Goal: Find specific page/section: Find specific page/section

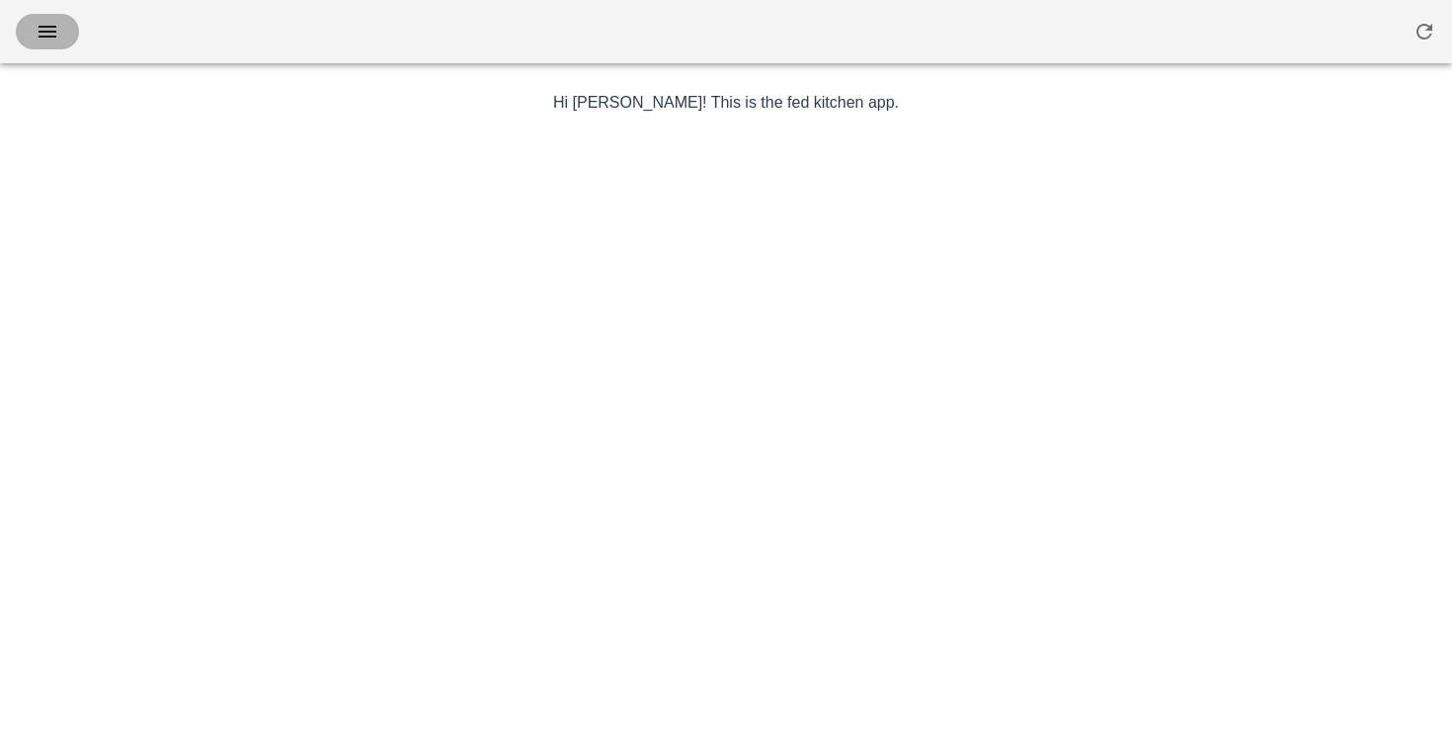
click at [57, 27] on icon "button" at bounding box center [48, 32] width 24 height 24
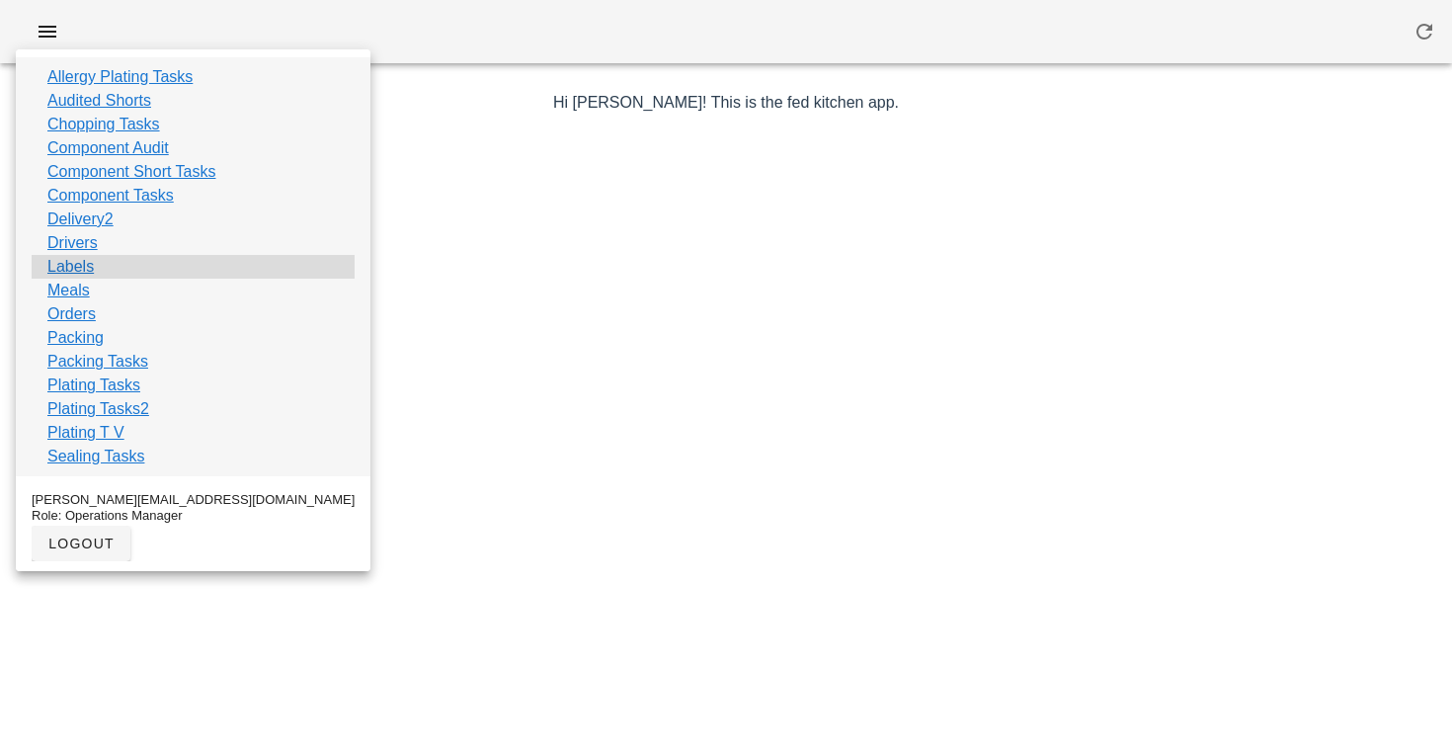
click at [69, 269] on link "Labels" at bounding box center [70, 267] width 46 height 24
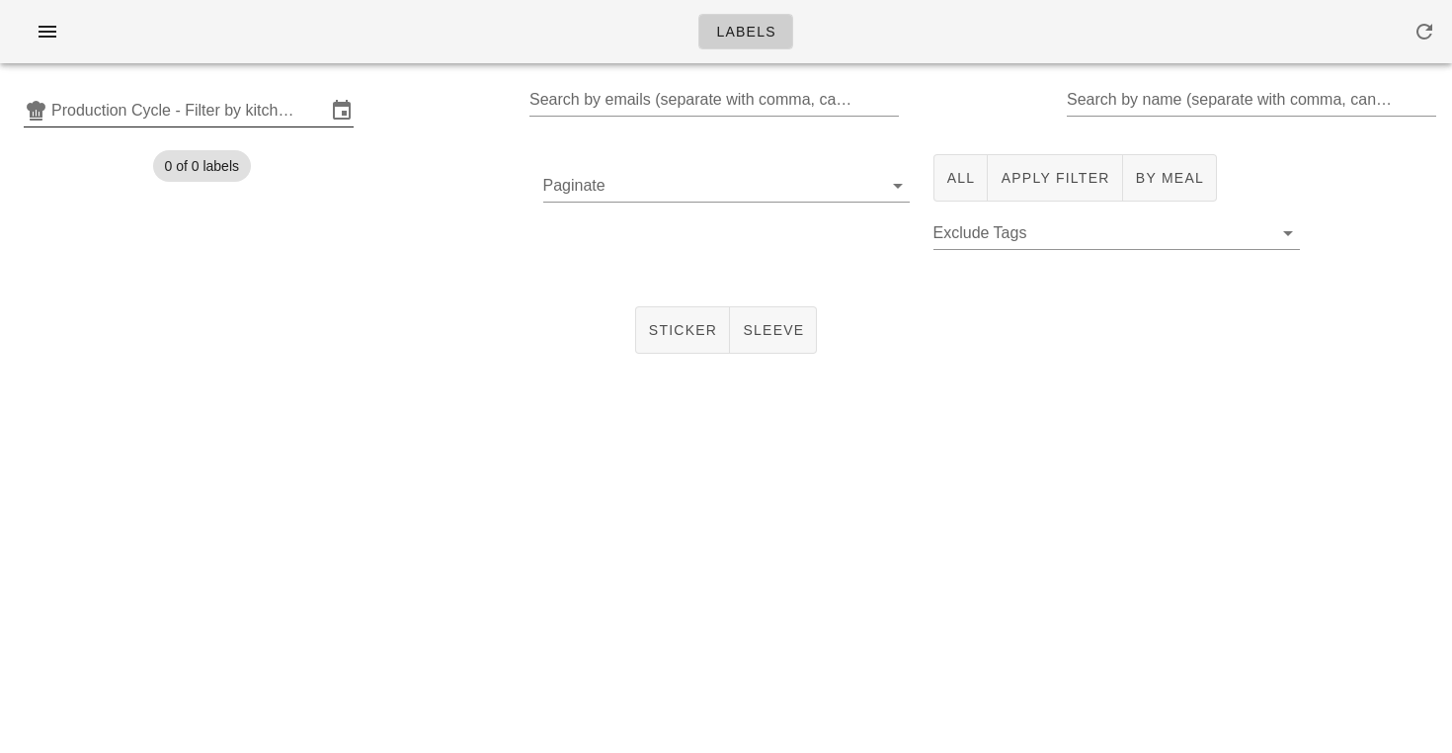
click at [279, 109] on input "Production Cycle - Filter by kitchen production schedules" at bounding box center [188, 111] width 275 height 32
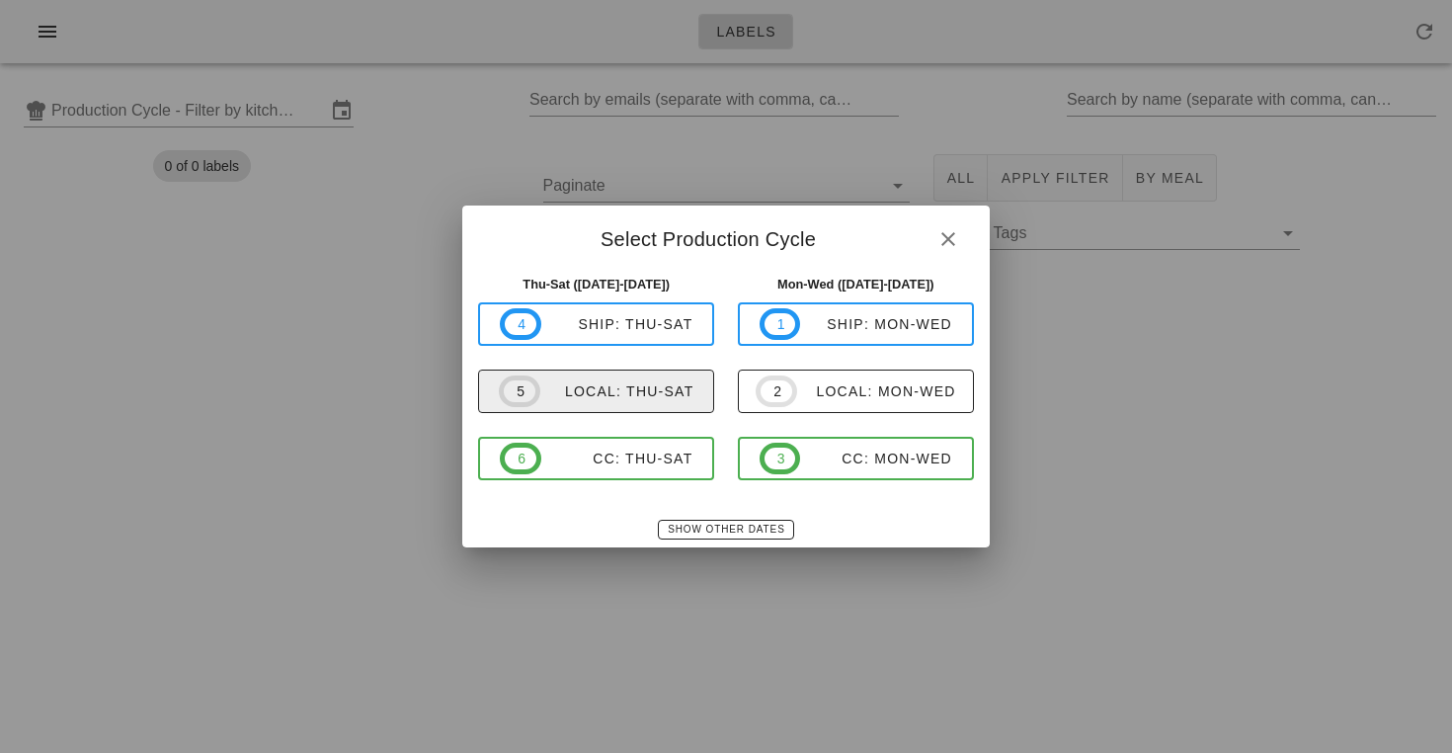
click at [552, 373] on button "5 local: Thu-Sat" at bounding box center [596, 390] width 236 height 43
type input "local: Thu-Sat ([DATE]-[DATE])"
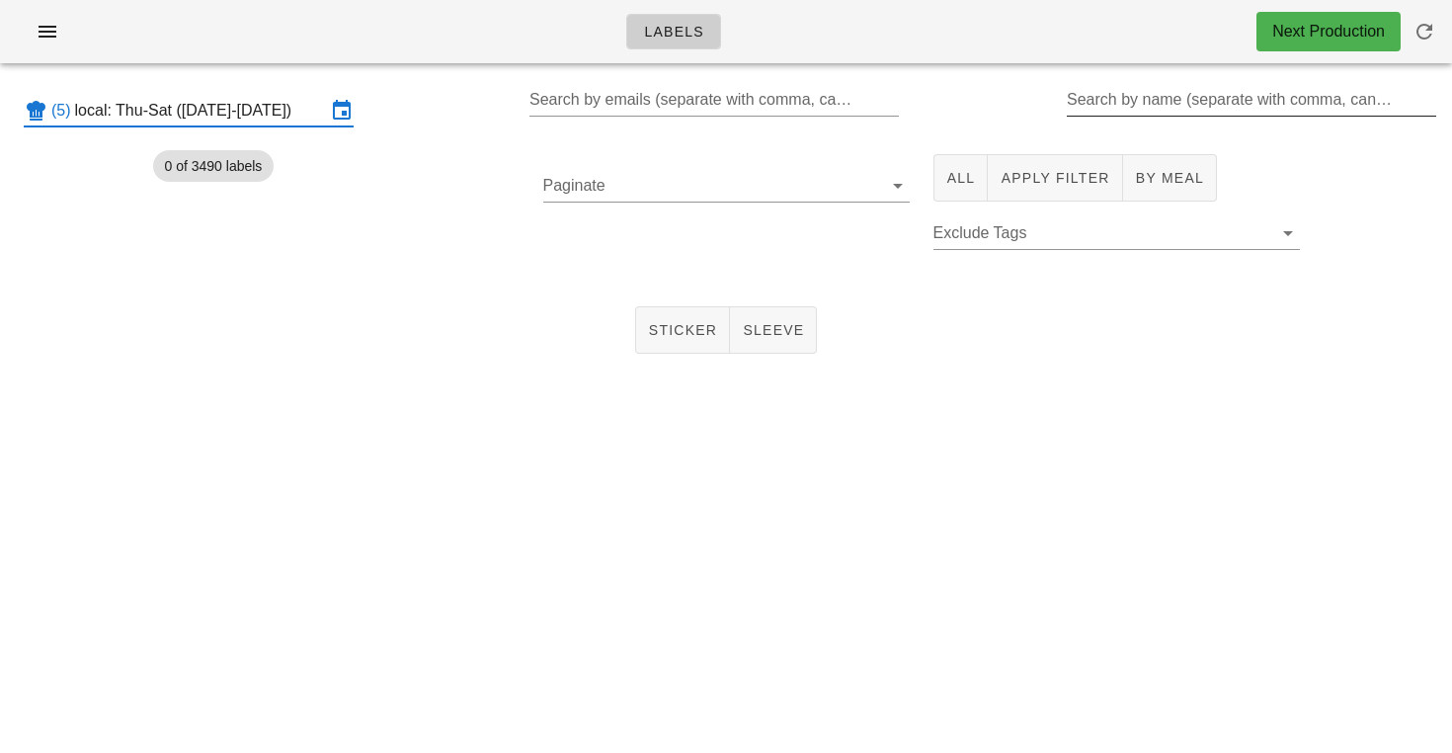
click at [1150, 96] on div "Search by name (separate with comma, can be partial)" at bounding box center [1249, 100] width 365 height 32
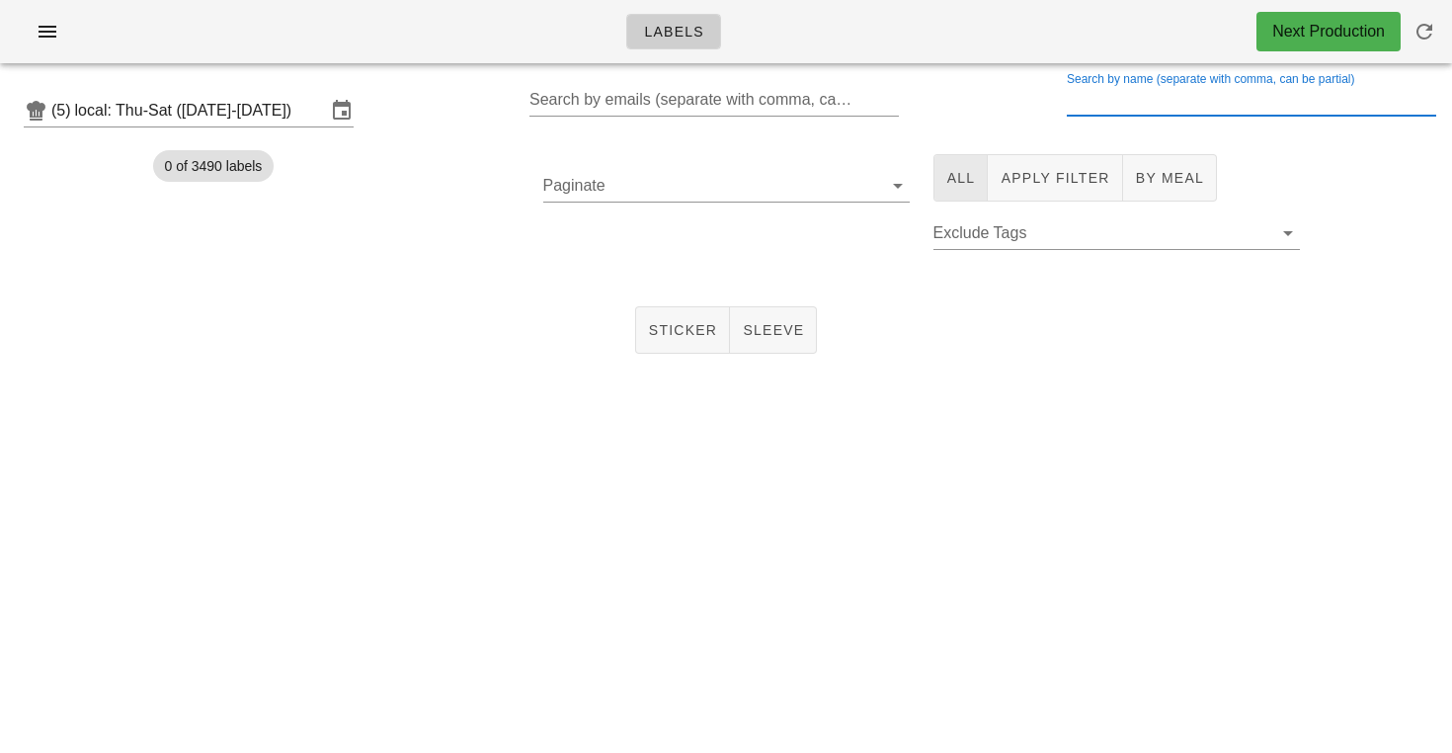
click at [967, 167] on button "All" at bounding box center [960, 177] width 55 height 47
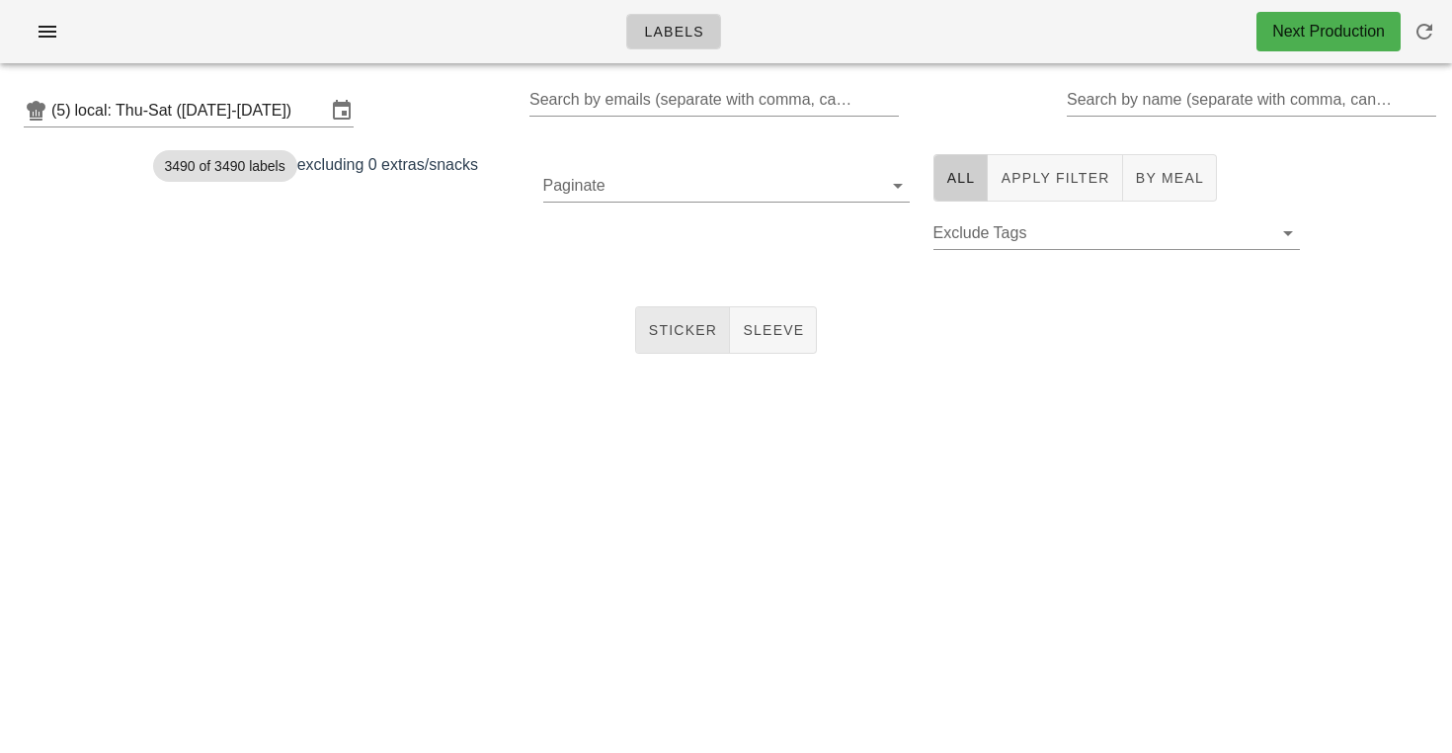
click at [706, 314] on button "Sticker" at bounding box center [683, 329] width 96 height 47
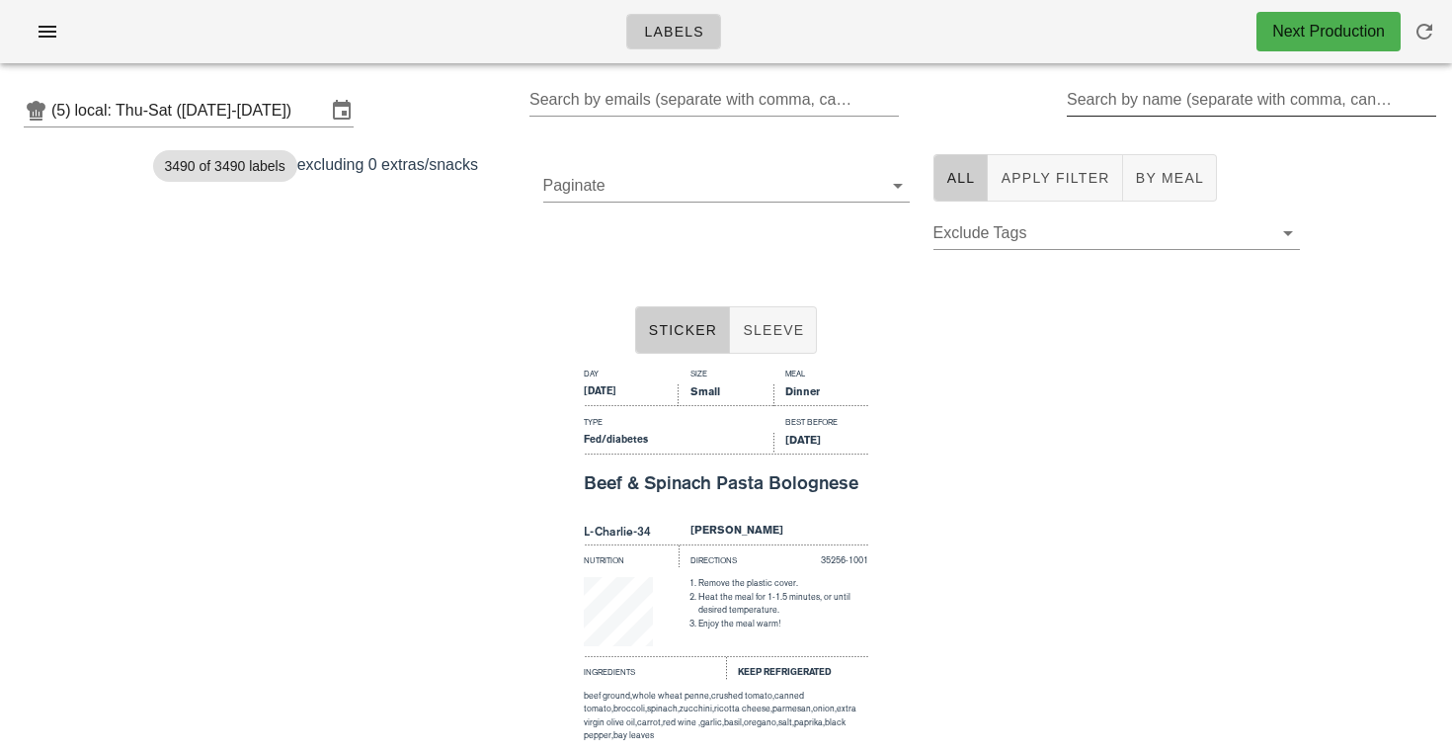
click at [1127, 97] on div "Search by name (separate with comma, can be partial)" at bounding box center [1249, 100] width 365 height 32
click at [1127, 97] on label "Search by name (separate with comma, can be partial)" at bounding box center [1231, 100] width 329 height 20
click at [1127, 97] on input "Search by name (separate with comma, can be partial)" at bounding box center [1249, 100] width 365 height 32
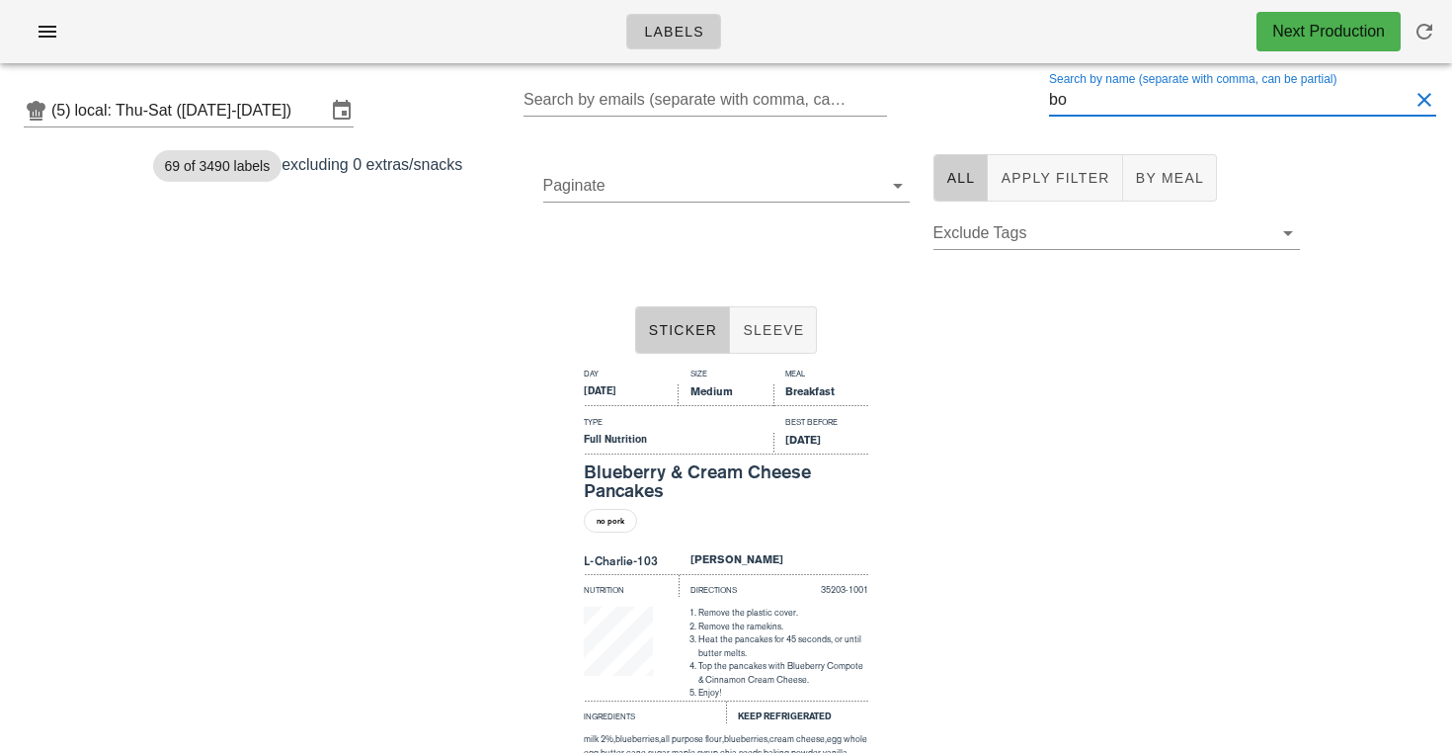
type input "b"
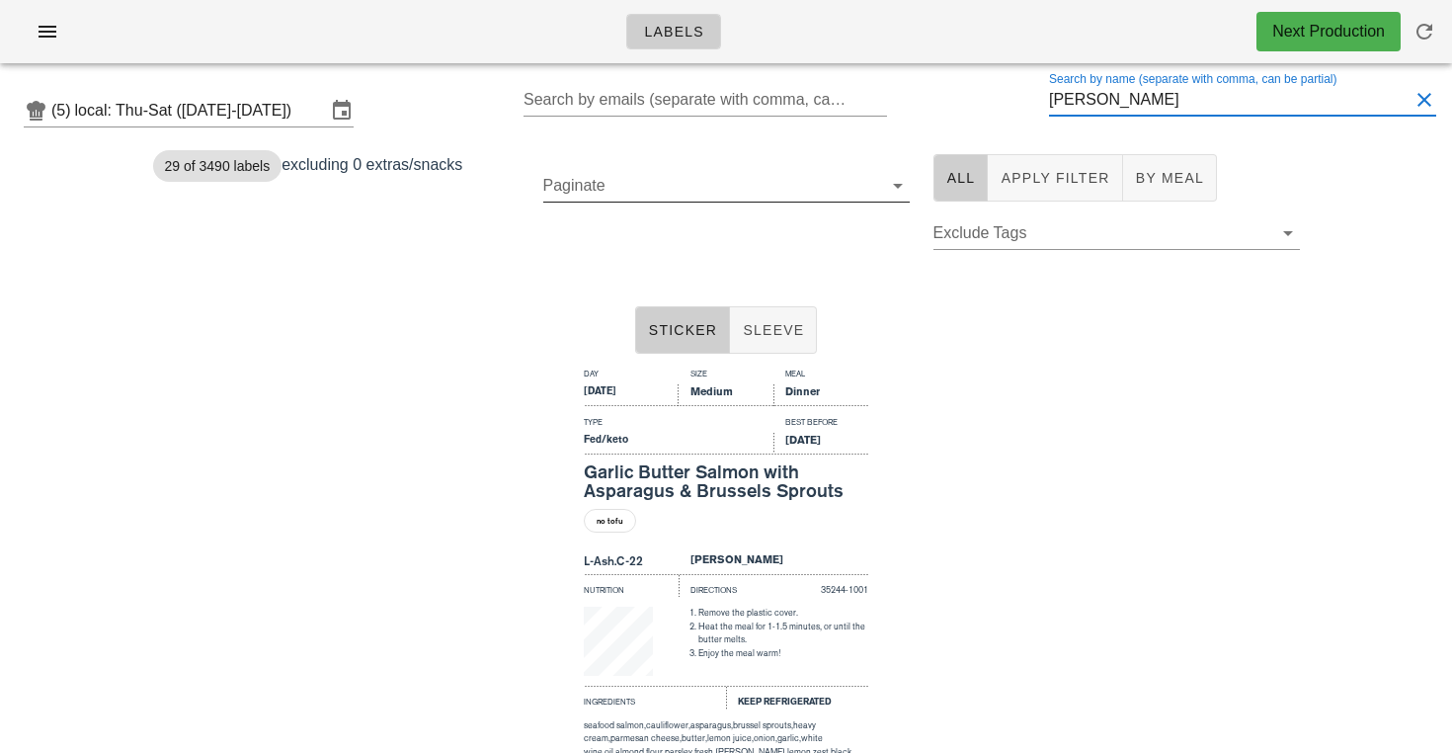
type input "[PERSON_NAME]"
click at [902, 192] on icon at bounding box center [898, 186] width 24 height 24
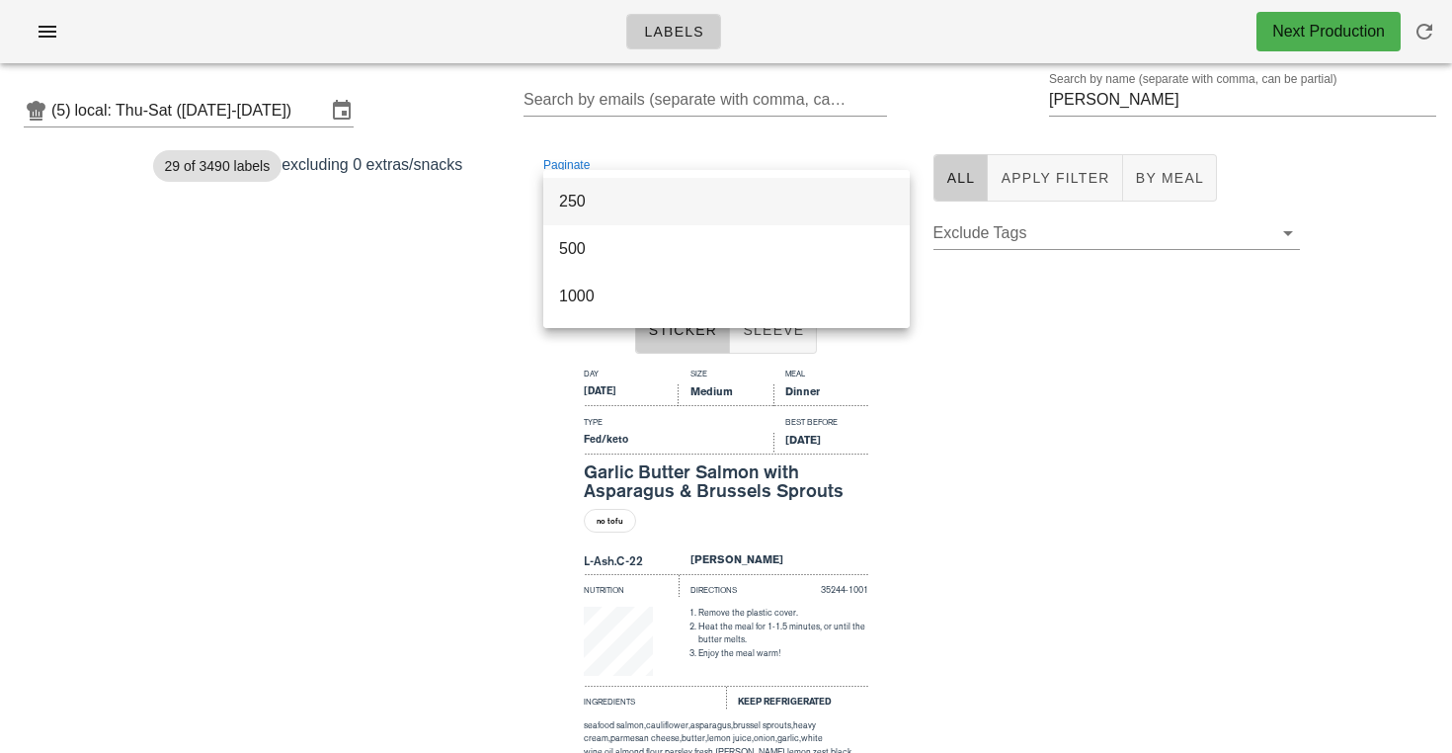
click at [591, 202] on div "250" at bounding box center [726, 201] width 335 height 19
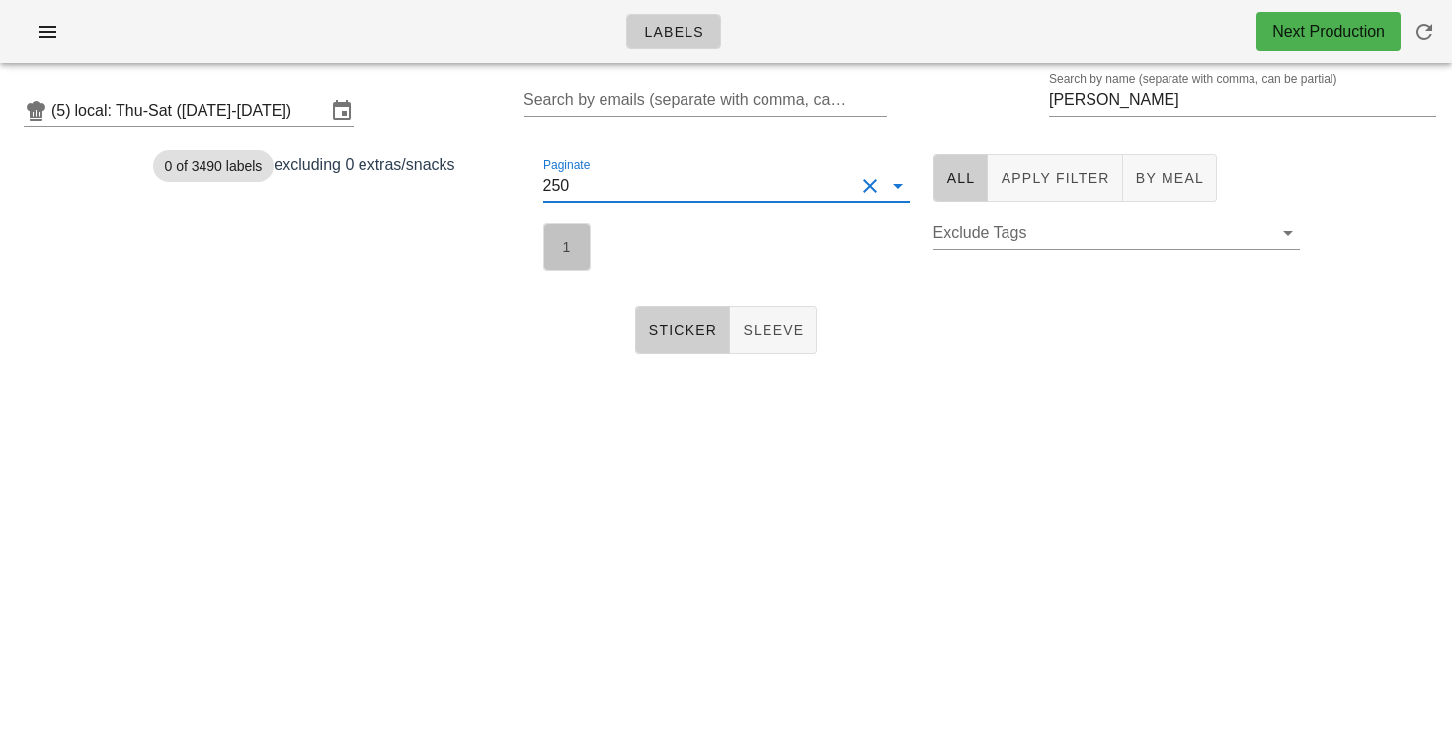
click at [543, 246] on button "1" at bounding box center [566, 246] width 47 height 47
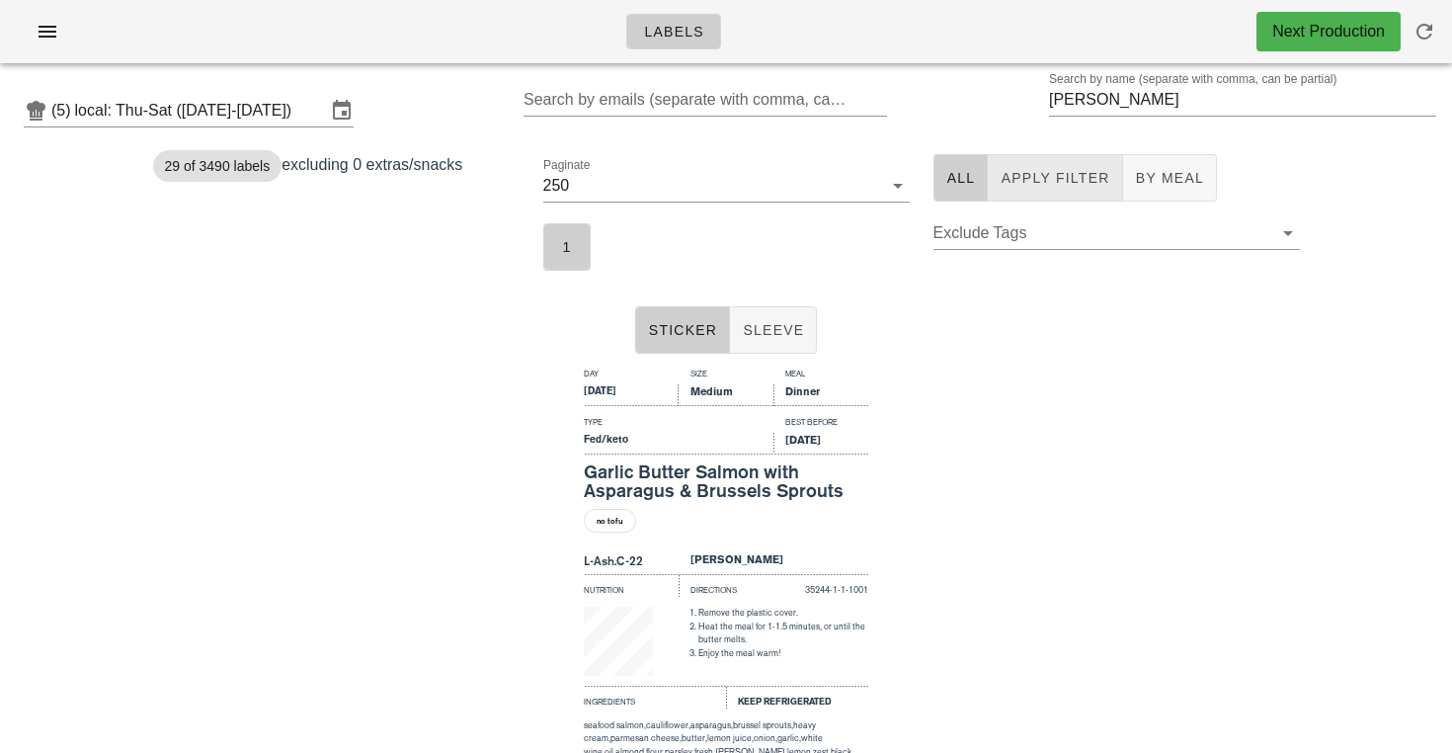
click at [1069, 163] on button "Apply Filter" at bounding box center [1055, 177] width 134 height 47
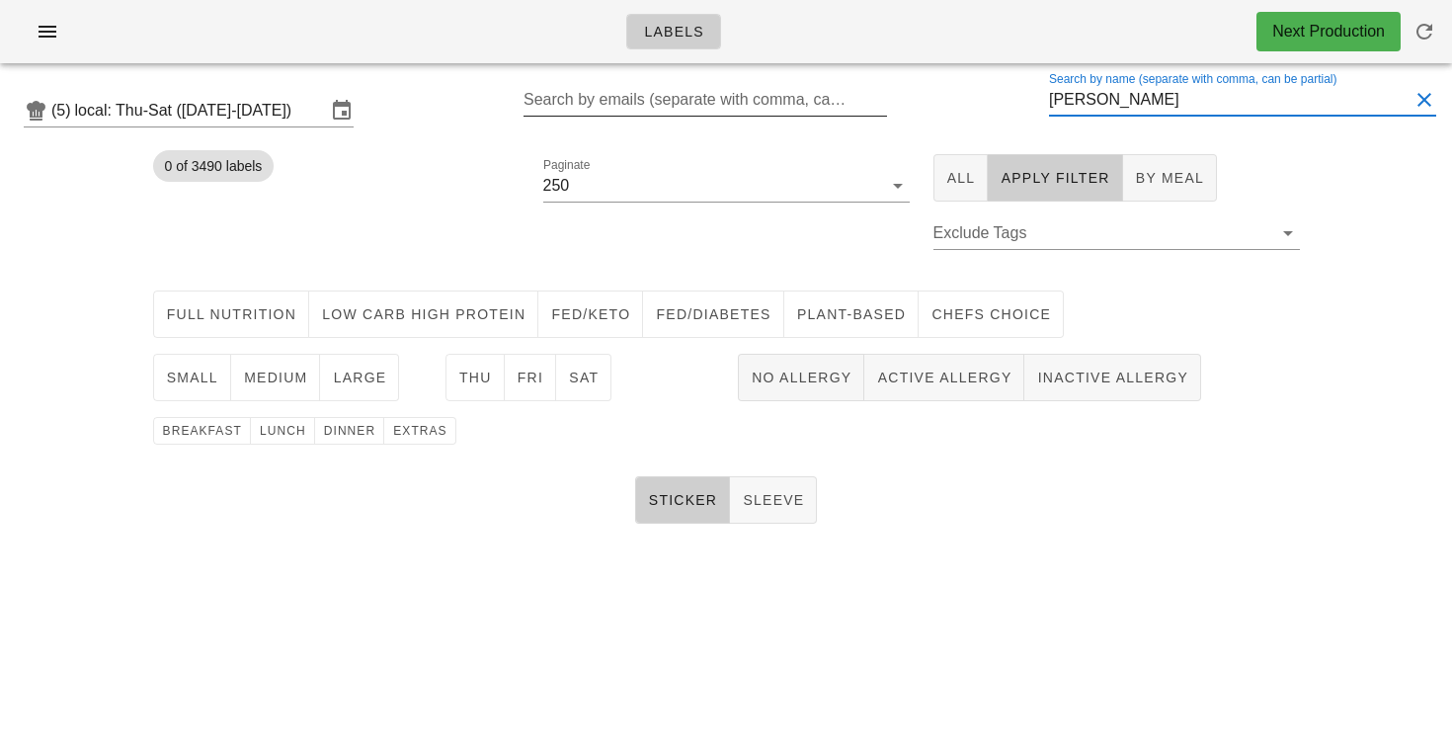
drag, startPoint x: 1128, startPoint y: 111, endPoint x: 873, endPoint y: 84, distance: 256.2
click at [873, 84] on div "(5) local: Thu-Sat ([DATE]-[DATE]) Search by emails (separate with comma, can b…" at bounding box center [726, 110] width 1452 height 63
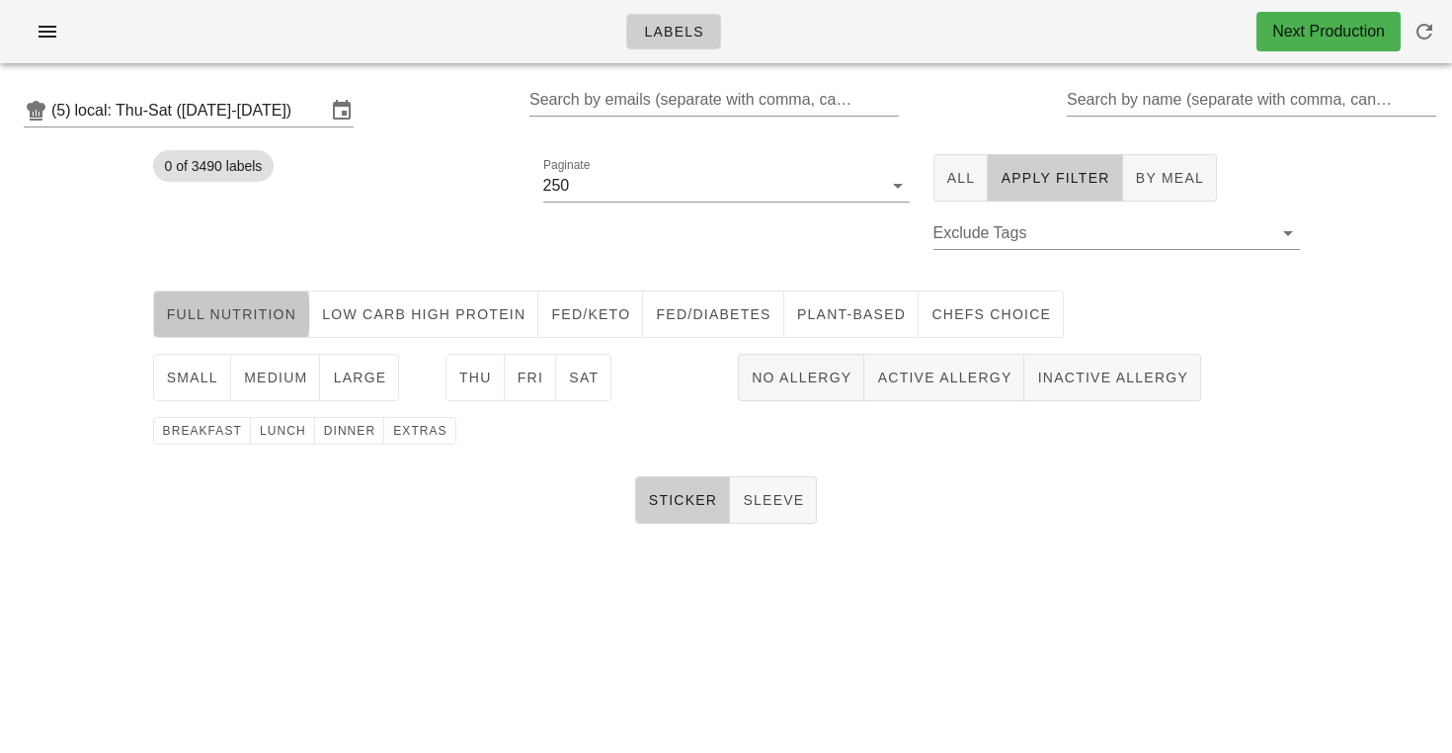
click at [263, 315] on span "Full Nutrition" at bounding box center [231, 314] width 131 height 16
click at [956, 394] on button "Active Allergy" at bounding box center [944, 377] width 160 height 47
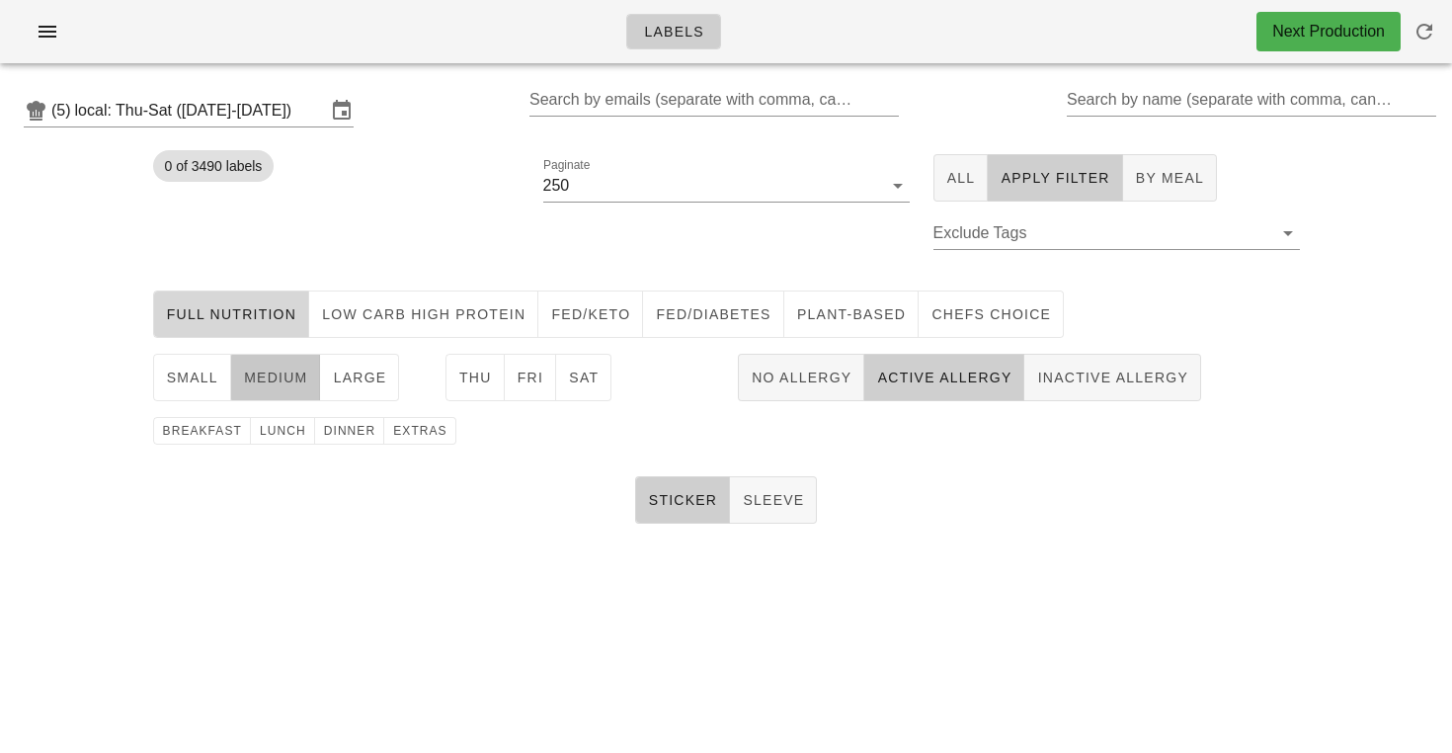
click at [296, 380] on span "medium" at bounding box center [275, 377] width 65 height 16
click at [340, 436] on span "dinner" at bounding box center [349, 431] width 53 height 14
click at [574, 378] on span "Sat" at bounding box center [583, 377] width 31 height 16
click at [567, 219] on div at bounding box center [726, 216] width 366 height 14
click at [567, 233] on button "1" at bounding box center [566, 246] width 47 height 47
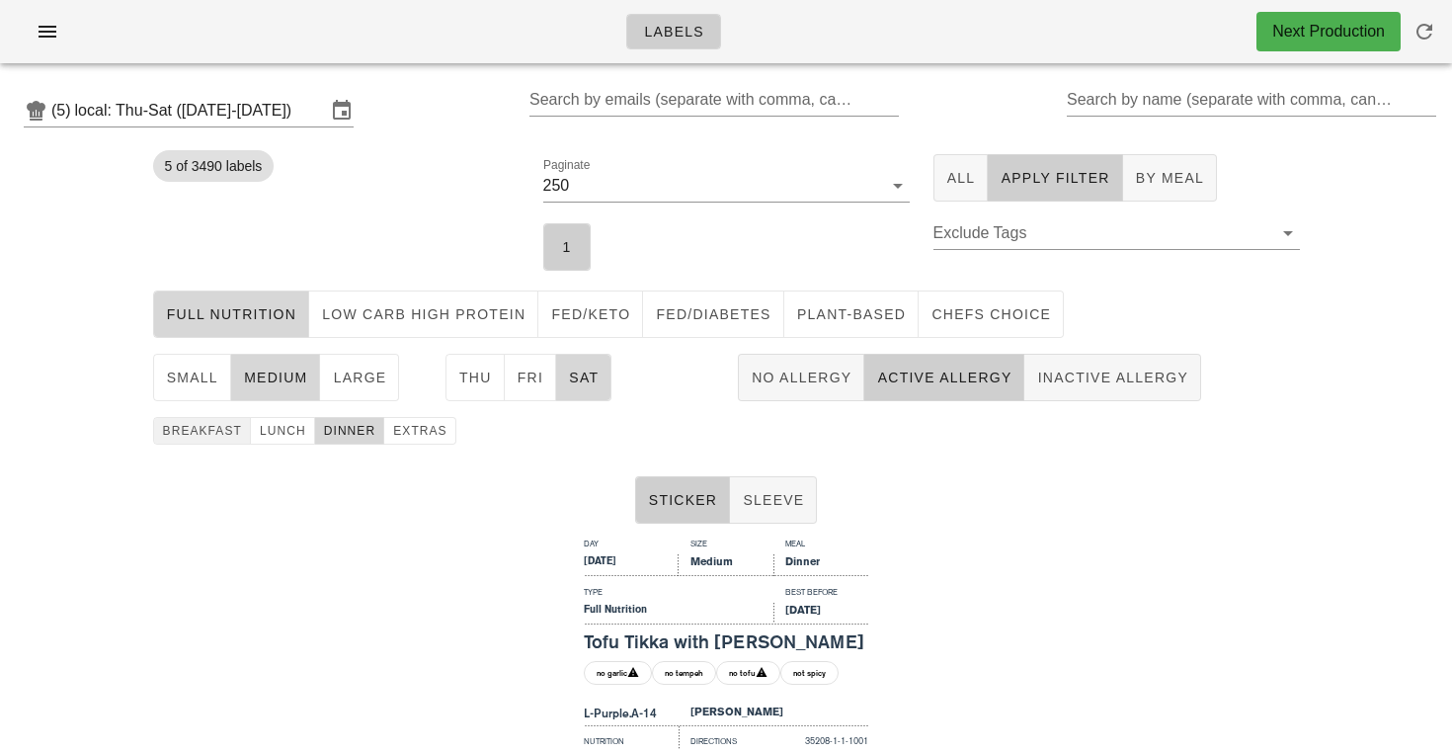
click at [211, 431] on span "breakfast" at bounding box center [202, 431] width 80 height 14
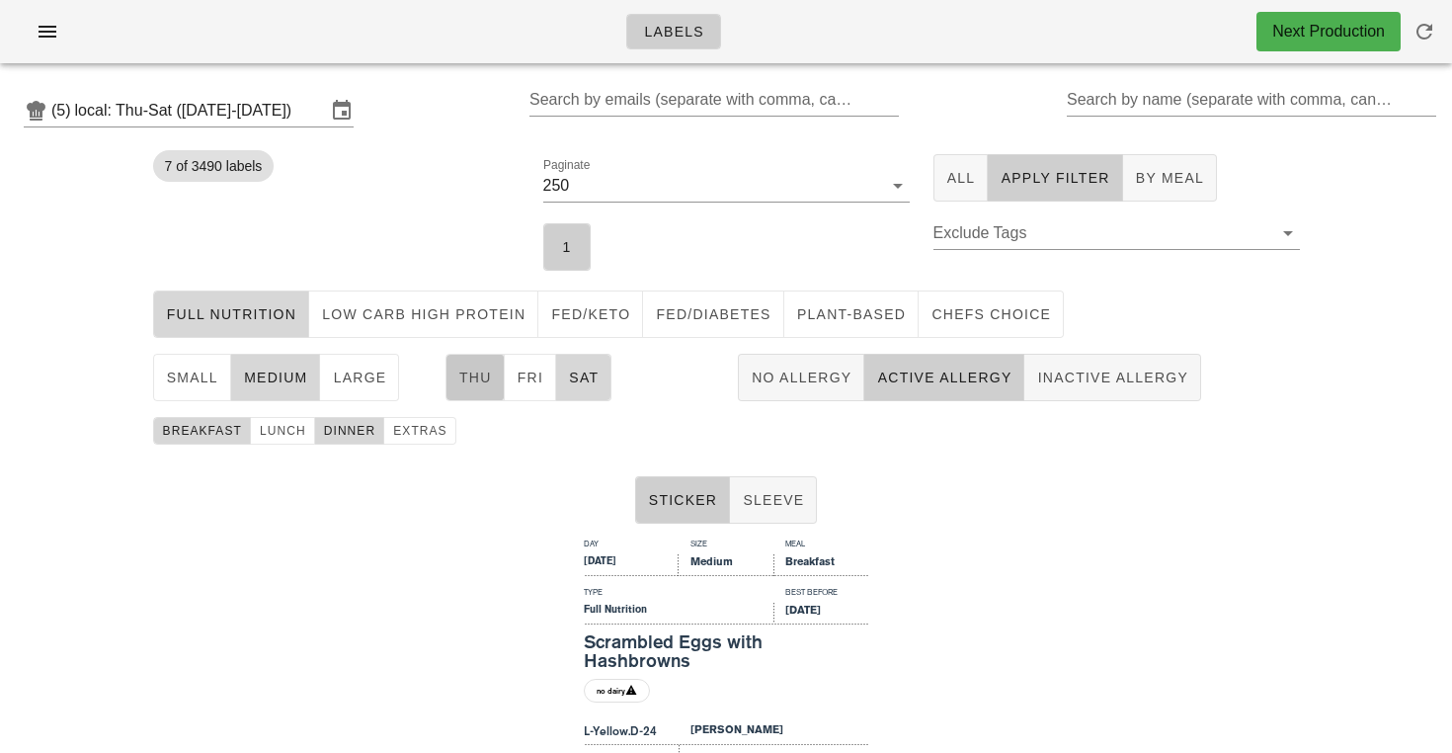
click at [479, 378] on span "Thu" at bounding box center [475, 377] width 34 height 16
click at [282, 326] on button "Full Nutrition" at bounding box center [231, 313] width 157 height 47
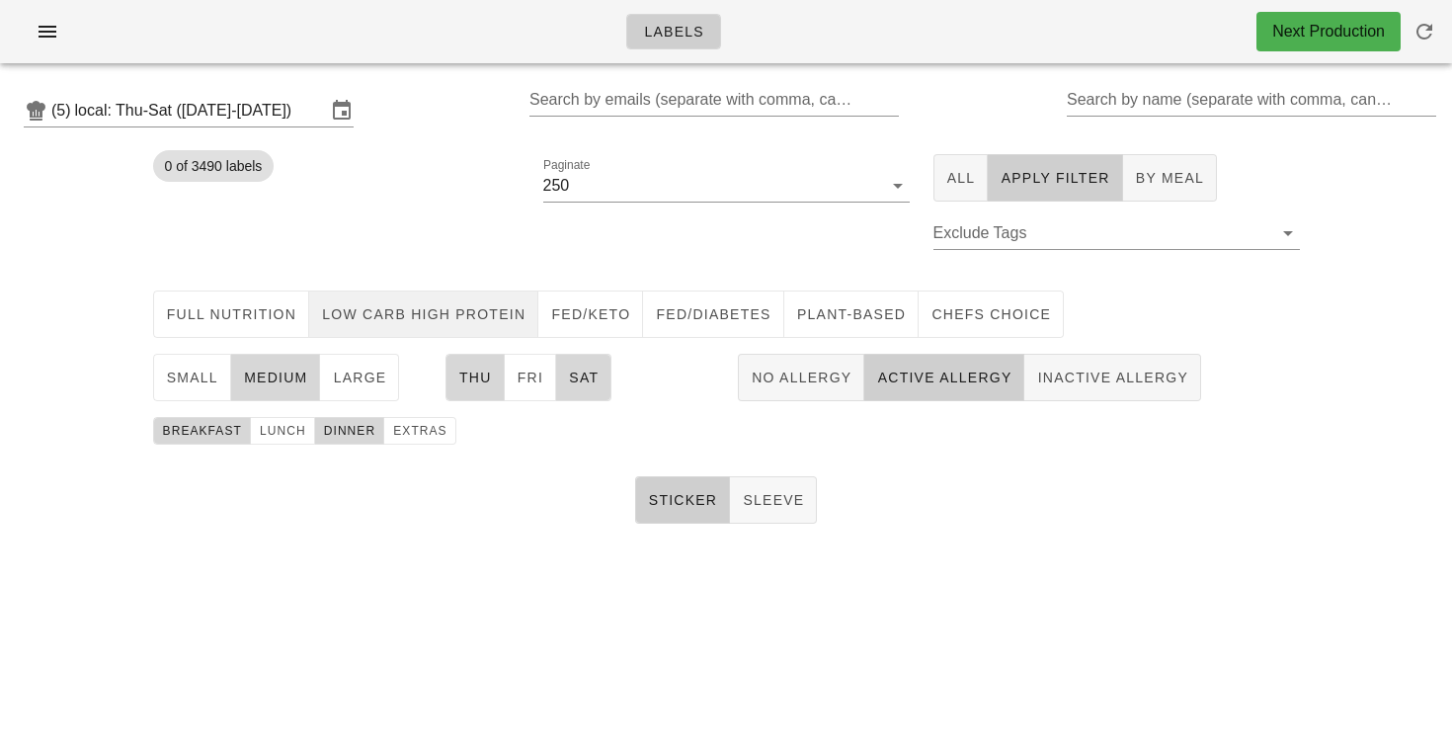
click at [358, 318] on span "Low Carb High Protein" at bounding box center [423, 314] width 204 height 16
click at [557, 245] on span "1" at bounding box center [567, 247] width 22 height 16
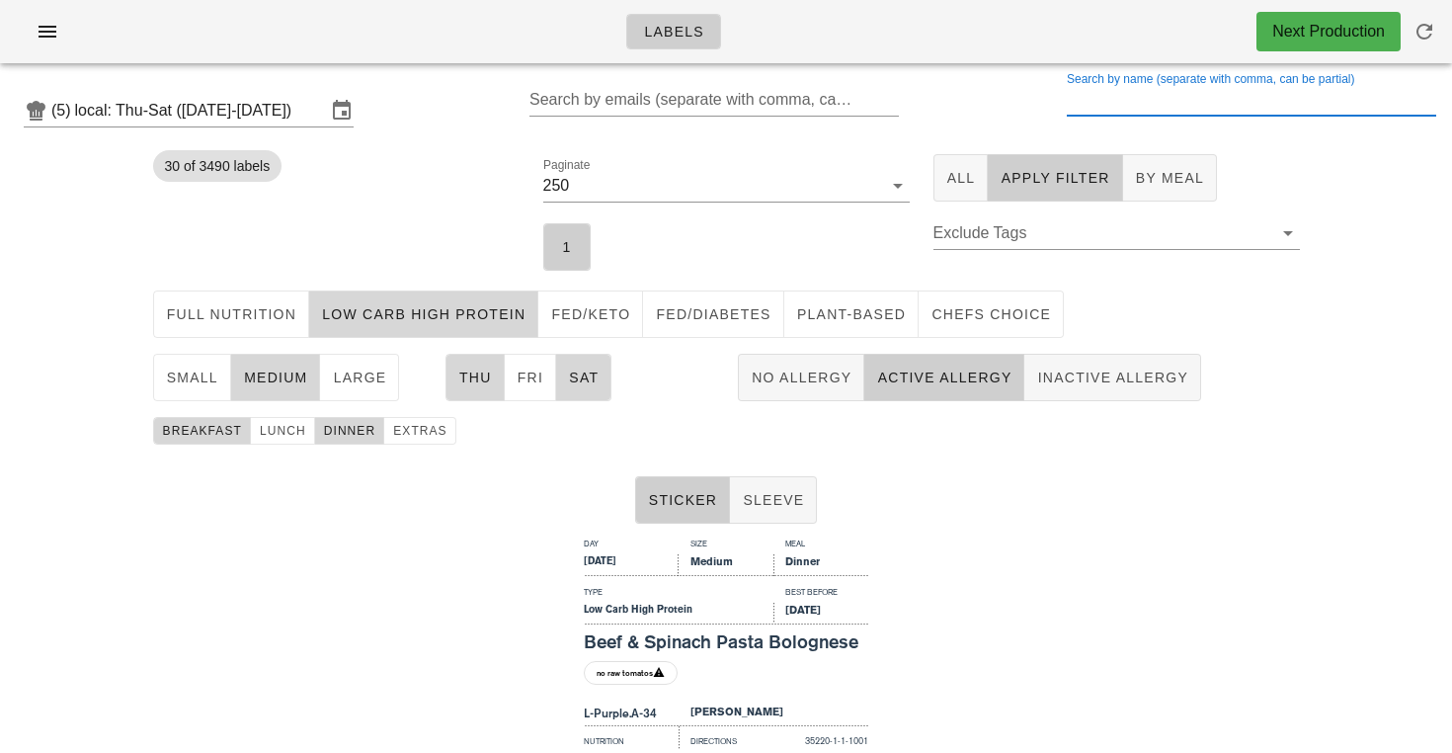
click at [1112, 99] on input "Search by name (separate with comma, can be partial)" at bounding box center [1249, 100] width 365 height 32
drag, startPoint x: 1124, startPoint y: 98, endPoint x: 920, endPoint y: 98, distance: 203.5
click at [920, 98] on div "(5) local: Thu-Sat ([DATE]-[DATE]) Search by emails (separate with comma, can b…" at bounding box center [726, 110] width 1452 height 63
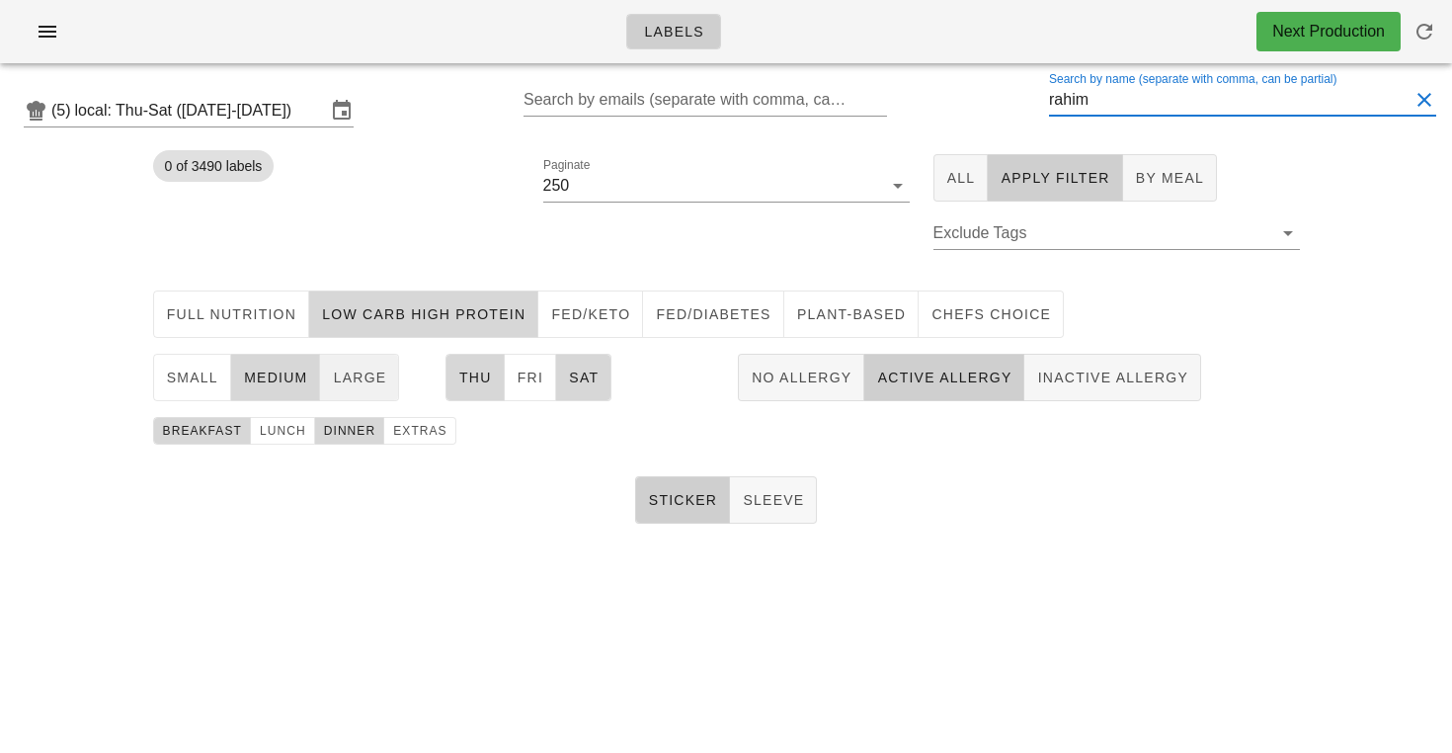
type input "rahim"
click at [354, 377] on span "large" at bounding box center [359, 377] width 54 height 16
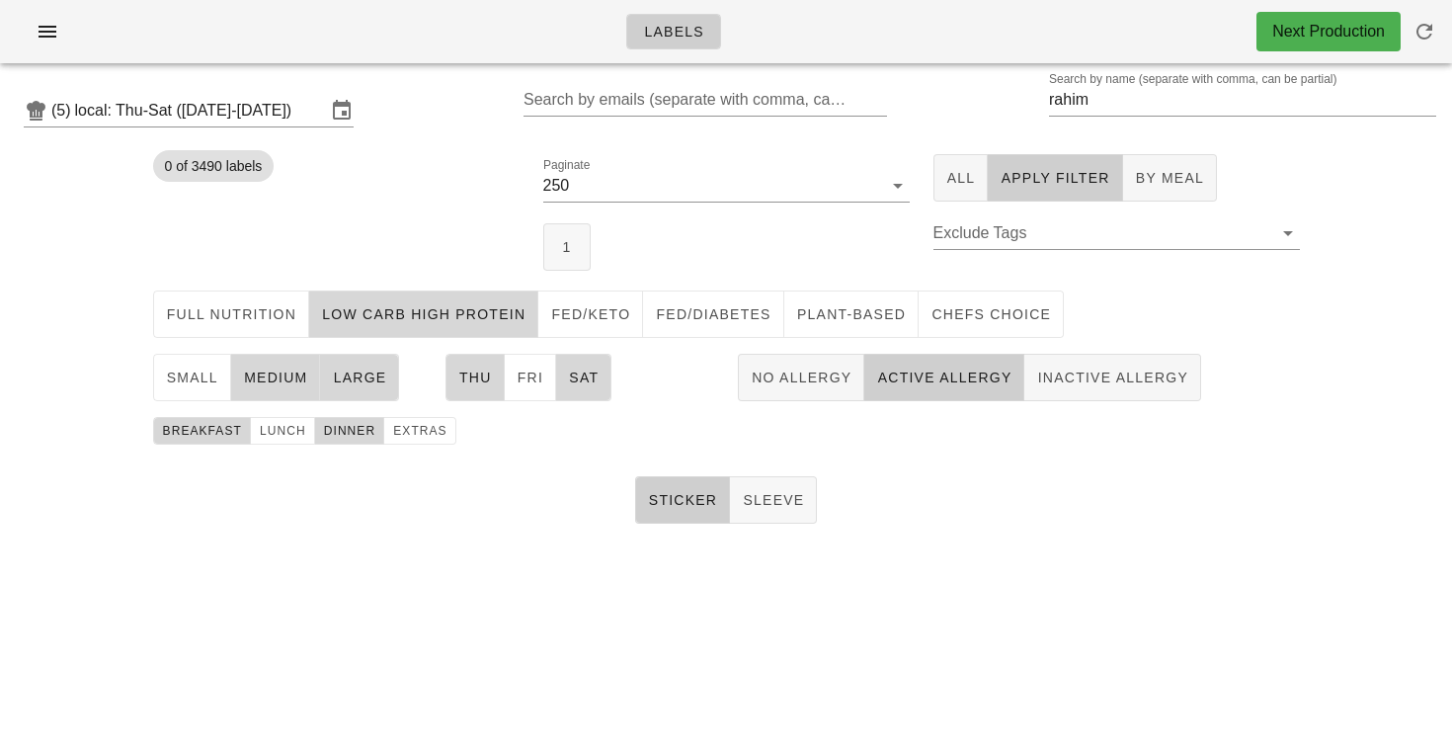
click at [274, 382] on span "medium" at bounding box center [275, 377] width 65 height 16
click at [580, 232] on button "1" at bounding box center [566, 246] width 47 height 47
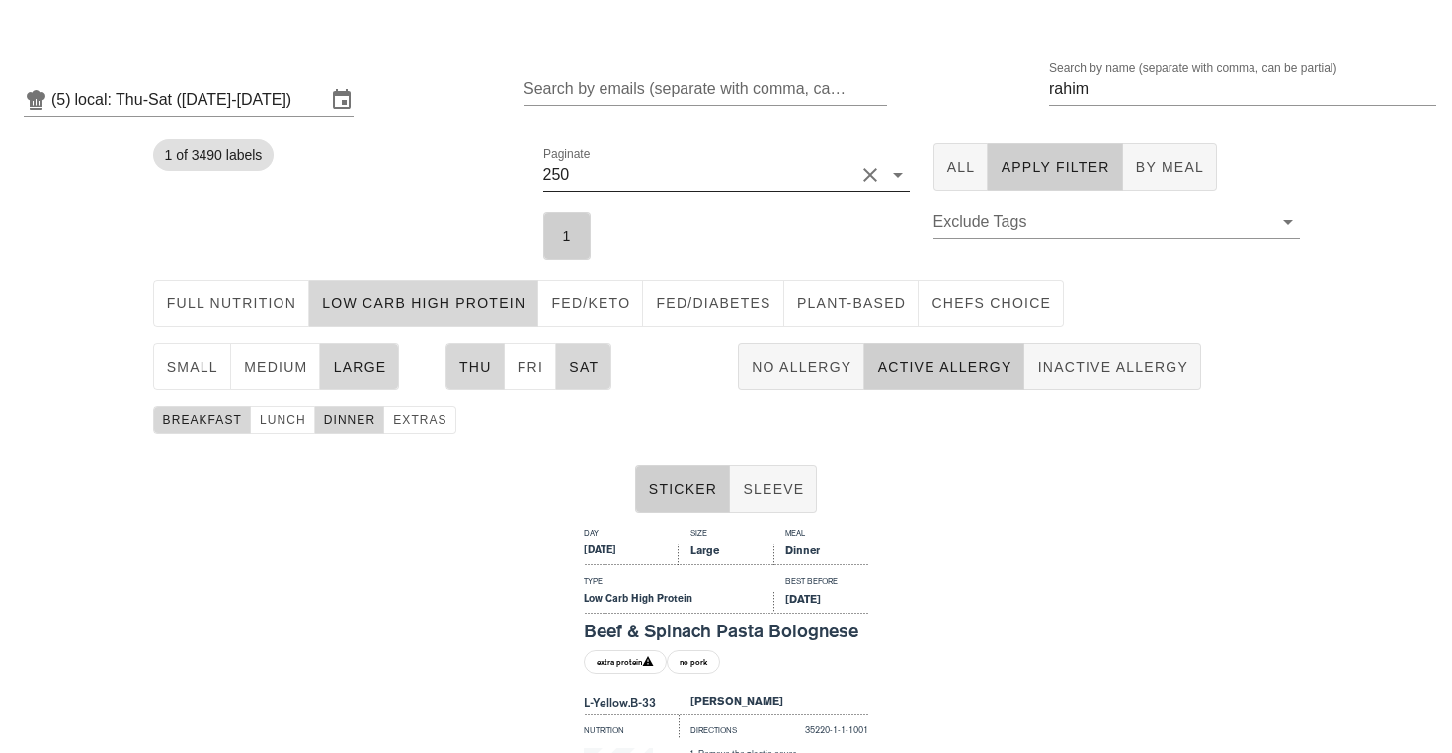
scroll to position [12, 0]
